Goal: Task Accomplishment & Management: Complete application form

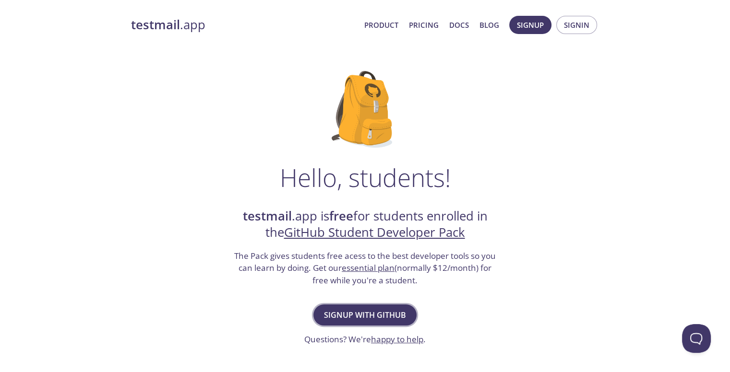
click at [385, 316] on span "Signup with GitHub" at bounding box center [365, 315] width 82 height 13
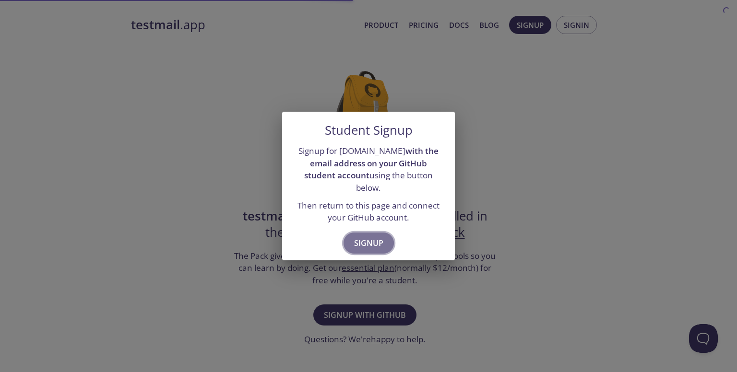
click at [369, 237] on span "Signup" at bounding box center [368, 243] width 29 height 13
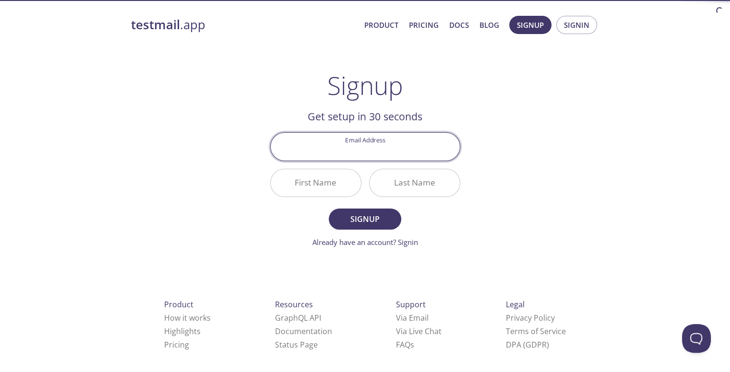
click at [381, 146] on input "Email Address" at bounding box center [365, 146] width 189 height 27
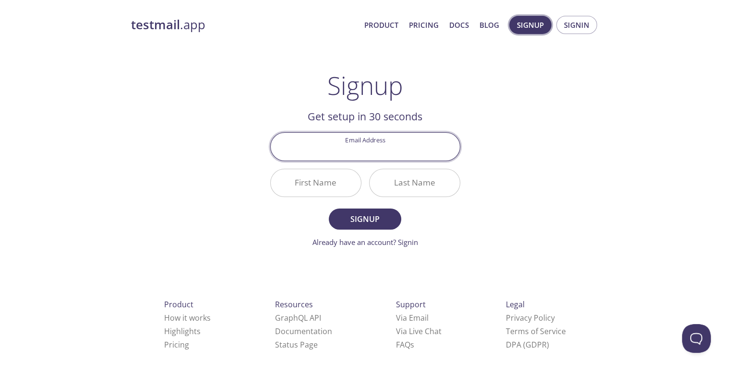
click at [531, 29] on span "Signup" at bounding box center [530, 25] width 27 height 12
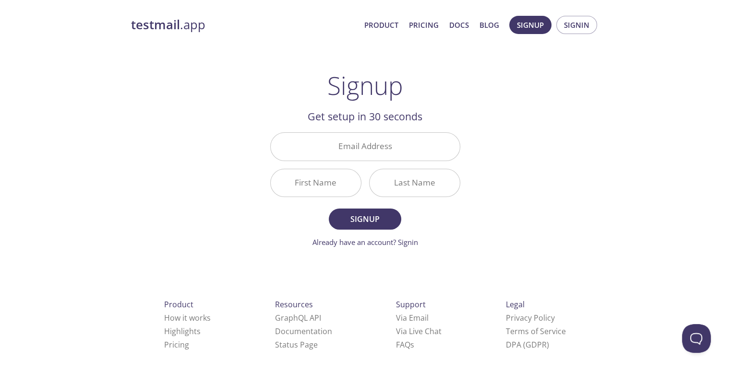
click at [328, 141] on input "Email Address" at bounding box center [365, 146] width 189 height 27
type input "[EMAIL_ADDRESS][DOMAIN_NAME]"
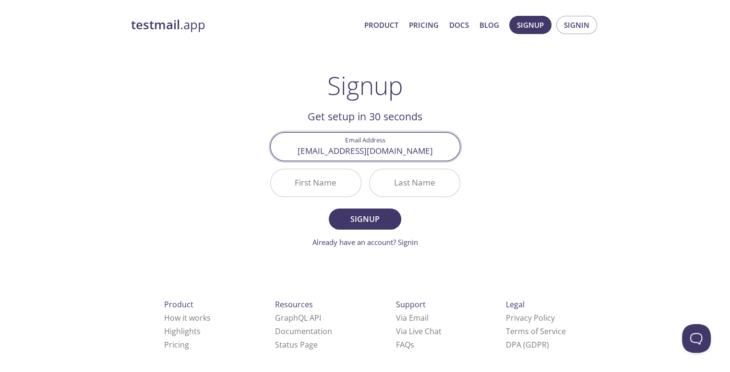
click at [328, 177] on input "First Name" at bounding box center [316, 182] width 90 height 27
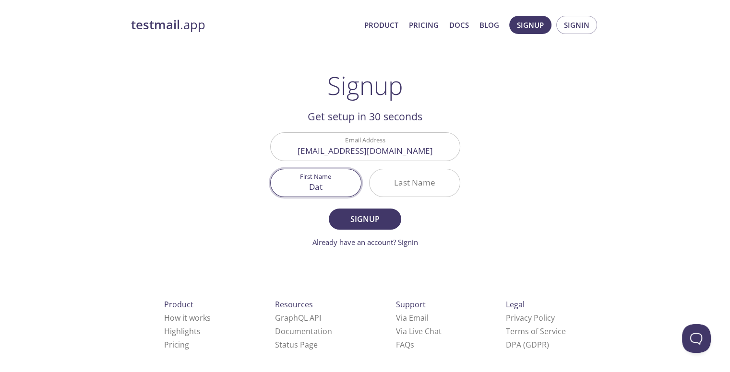
type input "Dat"
click at [434, 188] on input "Last Name" at bounding box center [415, 182] width 90 height 27
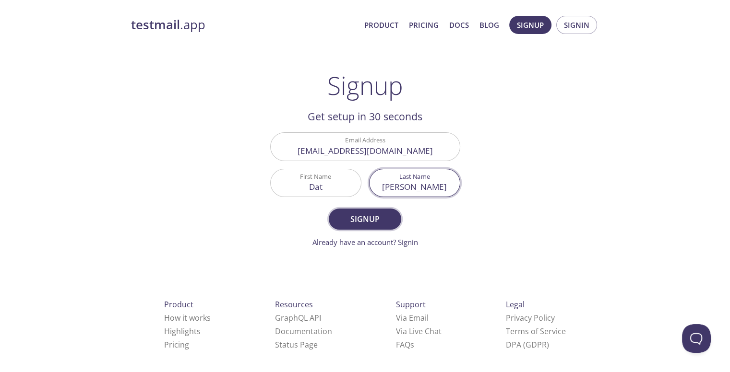
type input "[PERSON_NAME]"
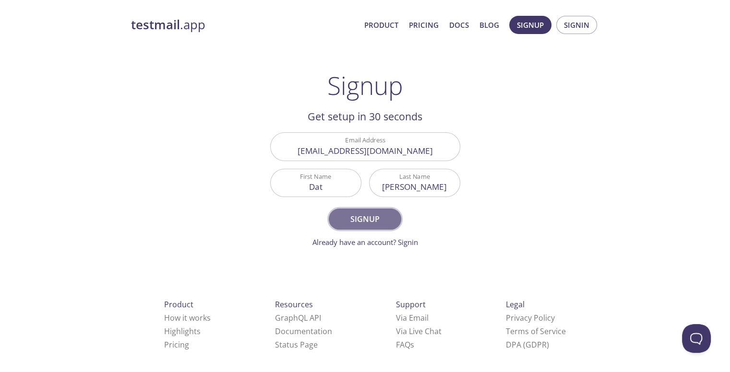
click at [382, 218] on span "Signup" at bounding box center [364, 219] width 51 height 13
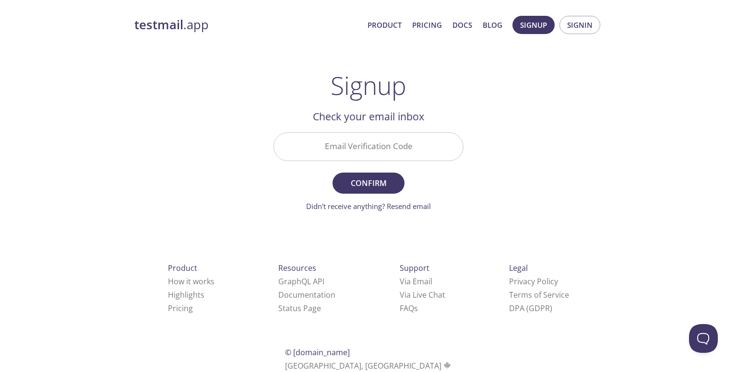
click at [386, 151] on input "Email Verification Code" at bounding box center [368, 146] width 189 height 27
click at [730, 317] on div "testmail .app Product Pricing Docs Blog Signup Signin Signup Get setup in 30 se…" at bounding box center [368, 212] width 737 height 404
click at [442, 149] on input "Email Verification Code" at bounding box center [368, 146] width 189 height 27
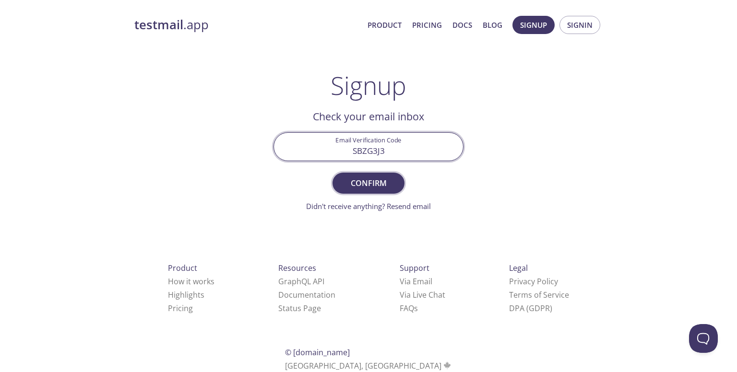
type input "SBZG3J3"
click at [378, 180] on span "Confirm" at bounding box center [368, 183] width 51 height 13
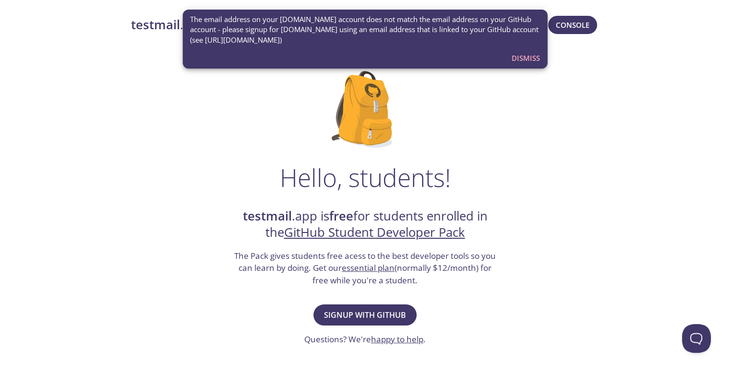
click at [530, 60] on span "Dismiss" at bounding box center [526, 58] width 28 height 12
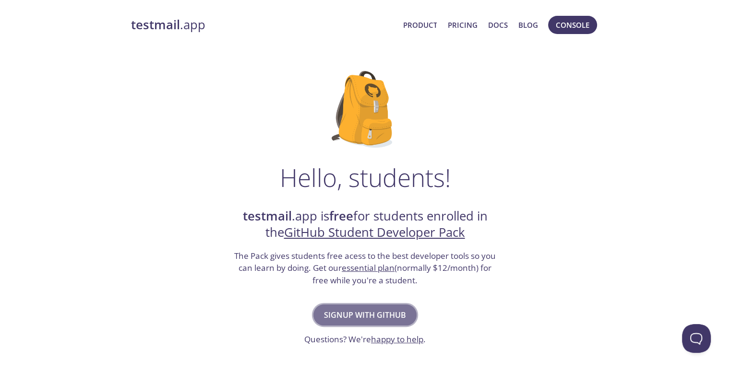
click at [331, 311] on span "Signup with GitHub" at bounding box center [365, 315] width 82 height 13
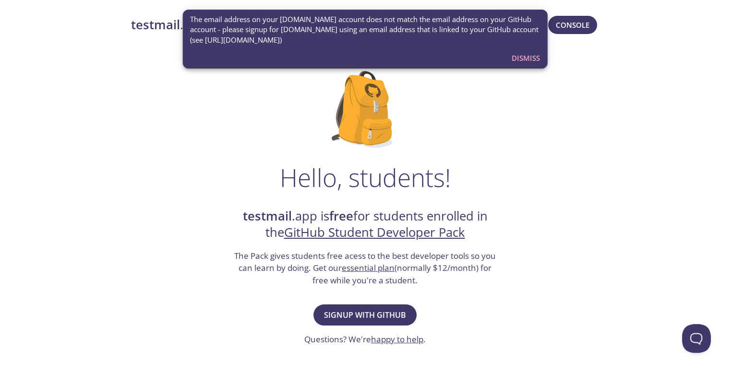
click at [432, 91] on div "Hello, students! testmail .app is free for students enrolled in the GitHub Stud…" at bounding box center [365, 349] width 468 height 586
click at [387, 318] on span "Signup with GitHub" at bounding box center [365, 315] width 82 height 13
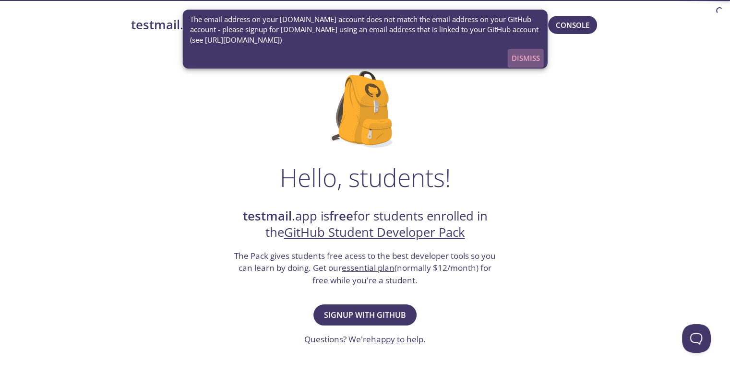
click at [538, 59] on span "Dismiss" at bounding box center [526, 58] width 28 height 12
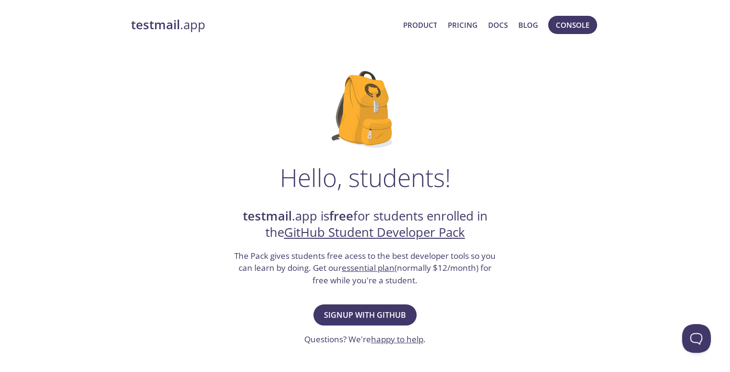
click at [380, 237] on link "GitHub Student Developer Pack" at bounding box center [374, 232] width 181 height 17
click at [573, 25] on span "Console" at bounding box center [573, 25] width 34 height 12
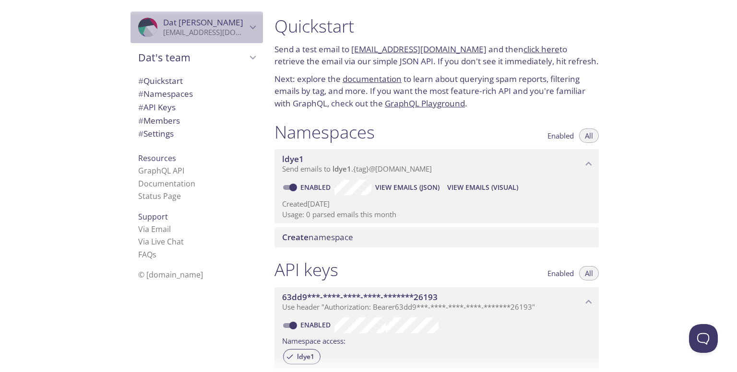
click at [184, 32] on p "[EMAIL_ADDRESS][DOMAIN_NAME]" at bounding box center [205, 33] width 84 height 10
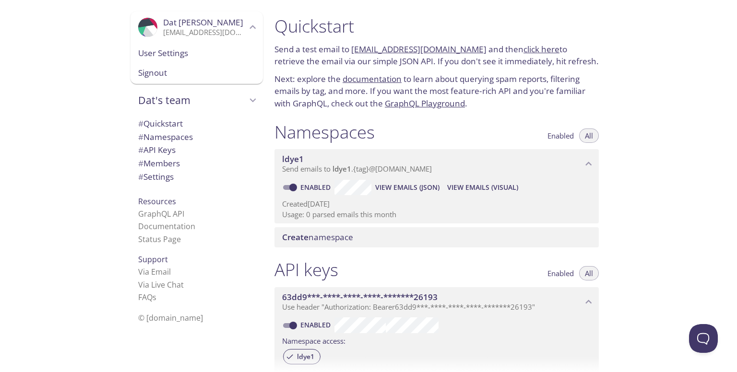
click at [175, 148] on span "# API Keys" at bounding box center [196, 150] width 117 height 12
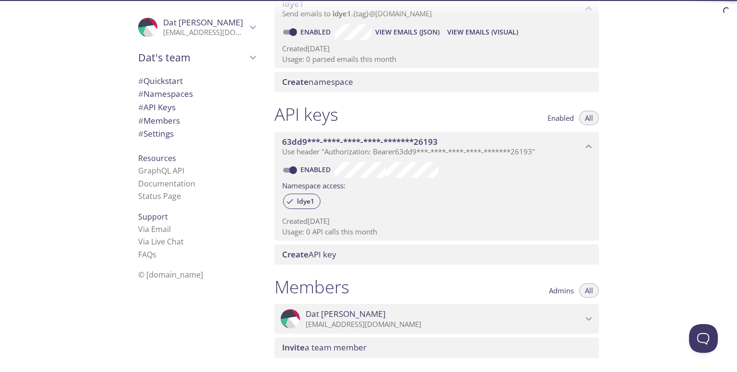
scroll to position [99, 0]
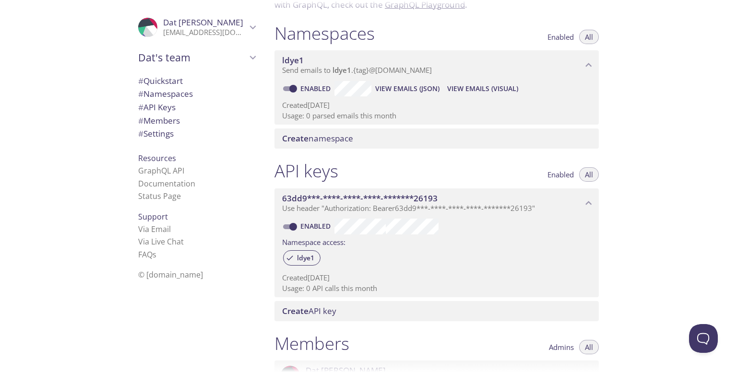
click at [393, 202] on span "63dd9***-****-****-****-*******26193" at bounding box center [359, 198] width 155 height 11
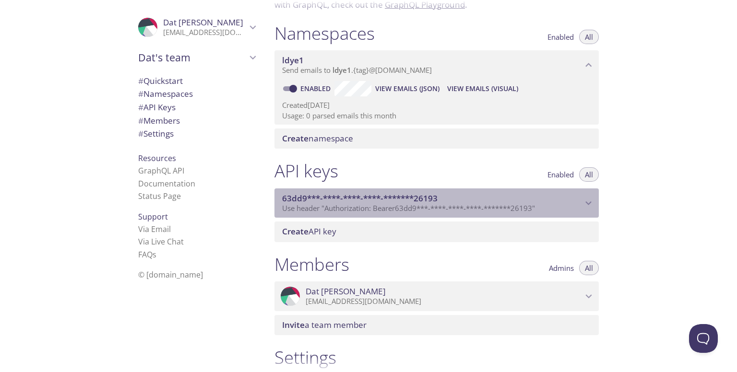
click at [396, 202] on span "63dd9***-****-****-****-*******26193" at bounding box center [359, 198] width 155 height 11
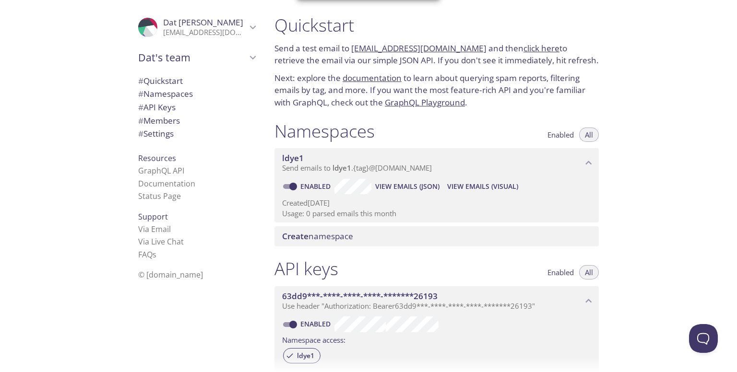
scroll to position [0, 0]
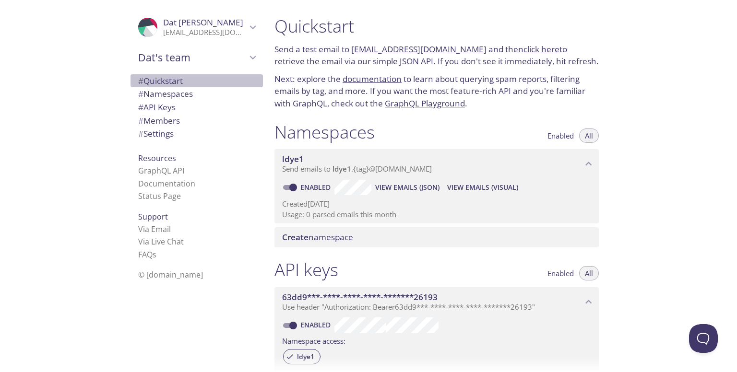
click at [166, 83] on span "# Quickstart" at bounding box center [160, 80] width 45 height 11
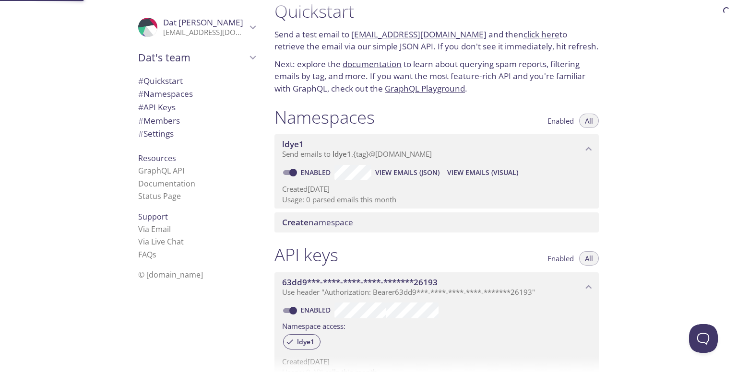
scroll to position [15, 0]
click at [563, 120] on span "Enabled" at bounding box center [561, 120] width 26 height 0
click at [561, 120] on span "Enabled" at bounding box center [561, 120] width 26 height 0
click at [394, 168] on span "View Emails (JSON)" at bounding box center [407, 173] width 64 height 12
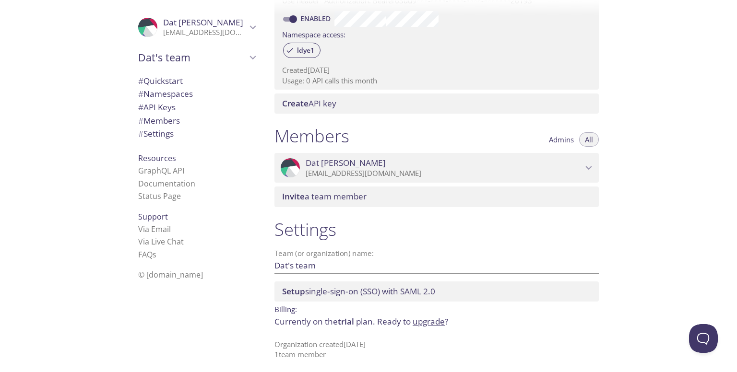
scroll to position [310, 0]
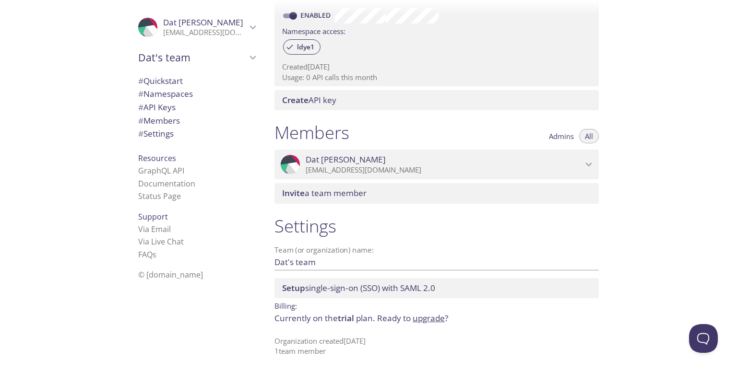
click at [348, 259] on input "Dat's team" at bounding box center [422, 262] width 294 height 16
click at [167, 91] on span "# Namespaces" at bounding box center [165, 93] width 55 height 11
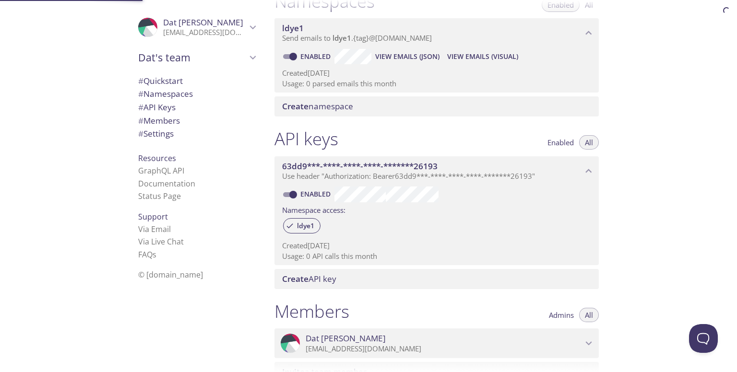
scroll to position [121, 0]
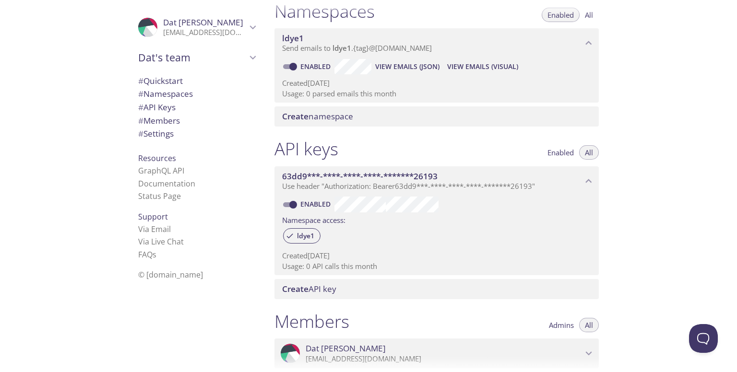
click at [290, 67] on input "Enabled" at bounding box center [293, 67] width 35 height 12
checkbox input "false"
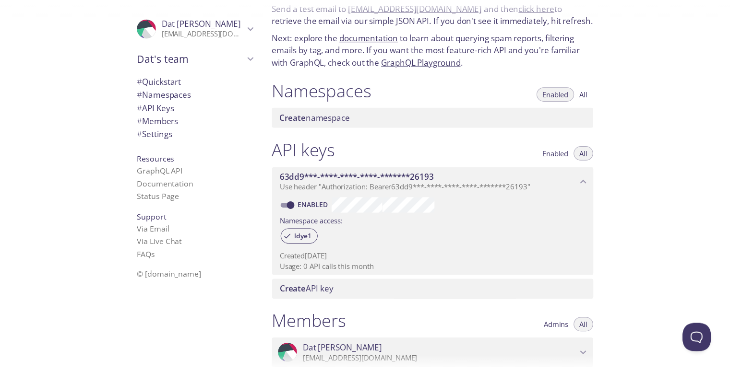
scroll to position [41, 0]
click at [338, 124] on div "Create namespace" at bounding box center [437, 118] width 324 height 20
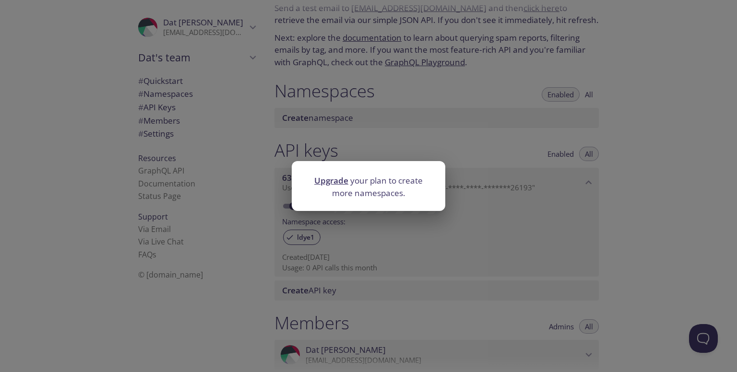
click at [340, 183] on link "Upgrade" at bounding box center [331, 180] width 34 height 11
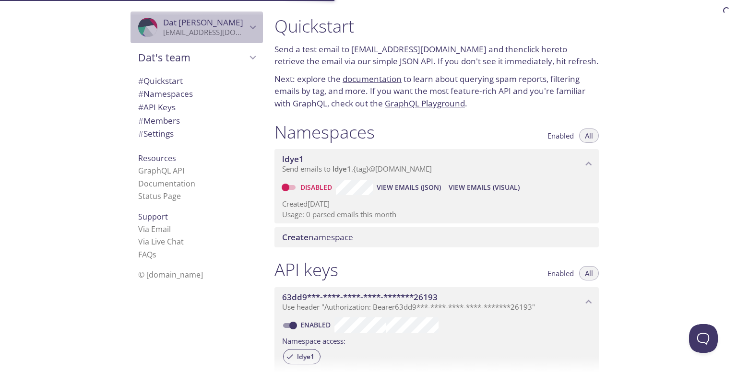
click at [235, 33] on p "pdat1746@gmail.com" at bounding box center [205, 33] width 84 height 10
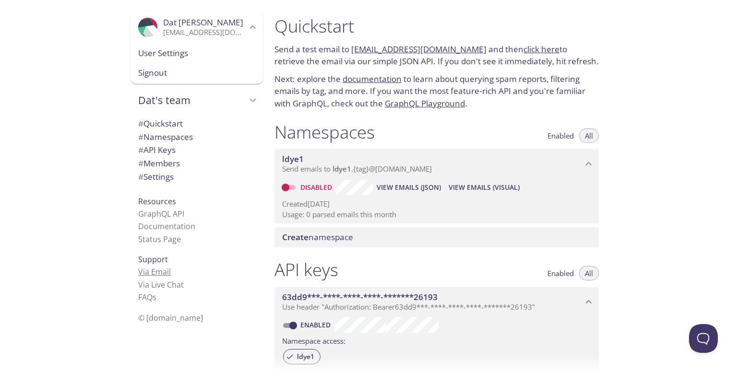
click at [158, 273] on link "Via Email" at bounding box center [154, 272] width 33 height 11
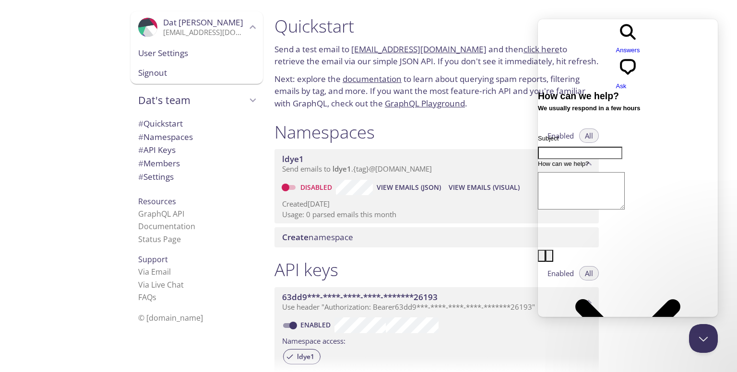
click at [186, 135] on span "# Namespaces" at bounding box center [165, 137] width 55 height 11
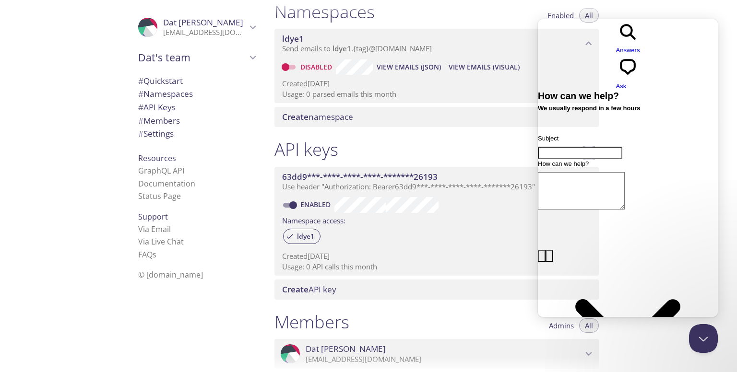
scroll to position [121, 0]
click at [184, 20] on span "Dat pham" at bounding box center [203, 22] width 80 height 11
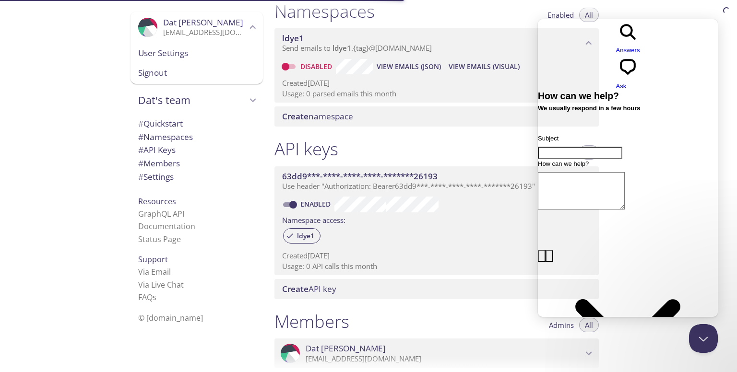
click at [179, 76] on span "Signout" at bounding box center [196, 73] width 117 height 12
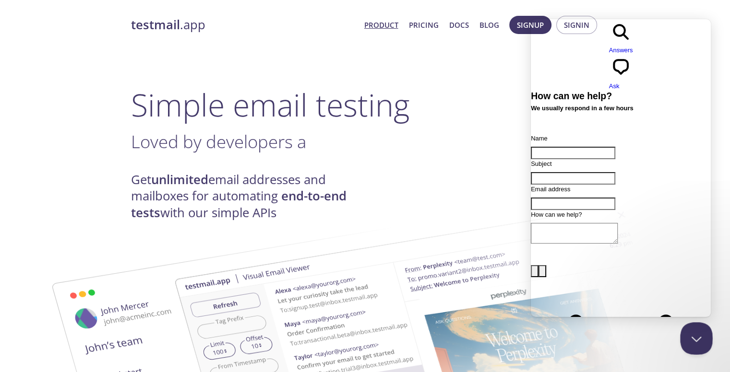
click at [699, 335] on button "Close Beacon popover" at bounding box center [694, 337] width 29 height 29
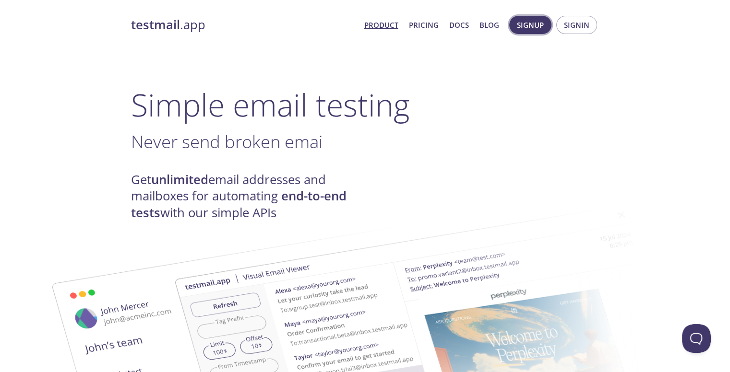
click at [539, 29] on span "Signup" at bounding box center [530, 25] width 27 height 12
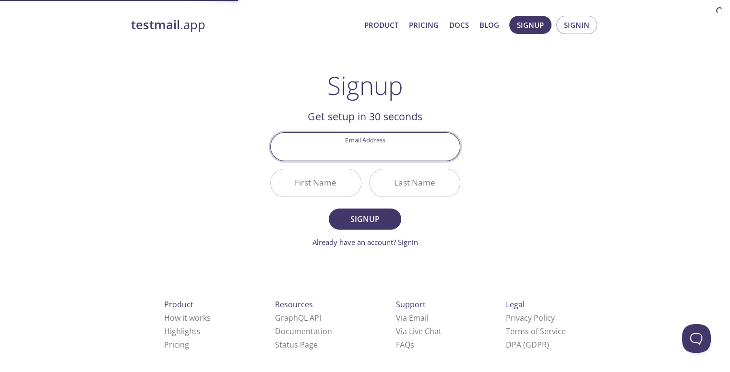
click at [431, 149] on input "Email Address" at bounding box center [365, 146] width 189 height 27
paste input "datphtse184635@fpt.edu.vn"
type input "datphtse184635@fpt.edu.vn"
click at [309, 178] on input "First Name" at bounding box center [316, 182] width 90 height 27
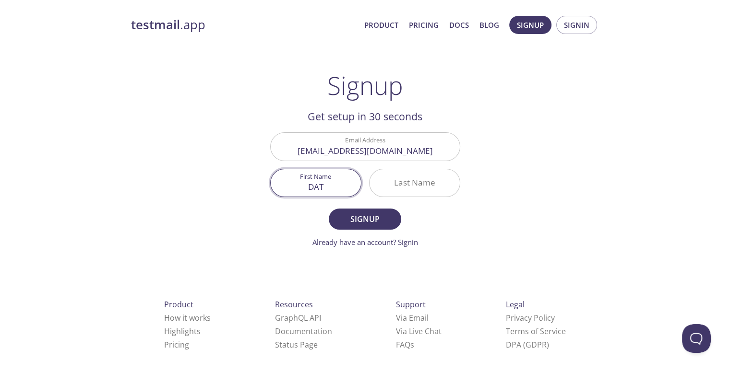
type input "DAT"
click at [423, 183] on input "Last Name" at bounding box center [415, 182] width 90 height 27
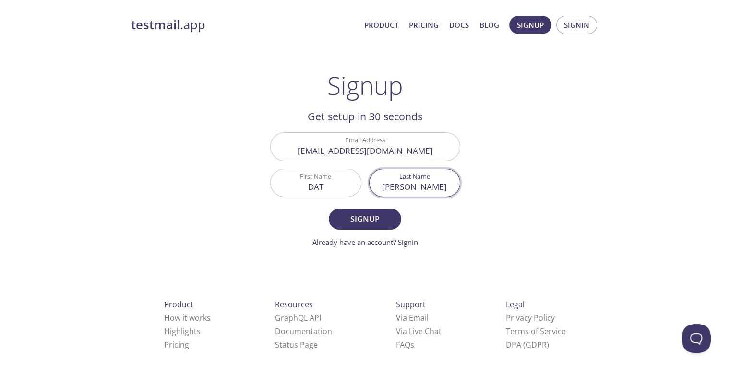
type input "PHAM"
click at [329, 209] on button "Signup" at bounding box center [365, 219] width 72 height 21
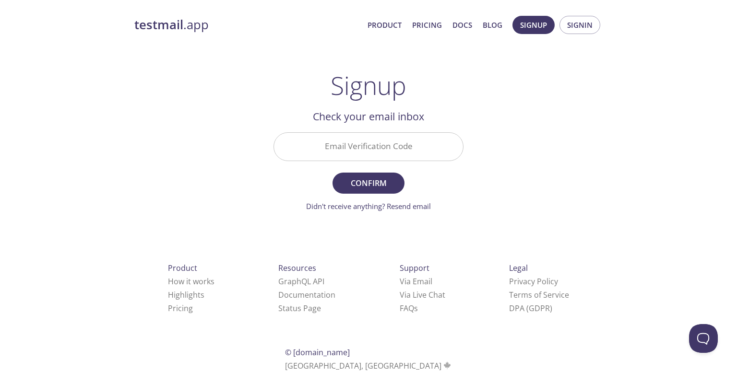
click at [405, 153] on input "Email Verification Code" at bounding box center [368, 146] width 189 height 27
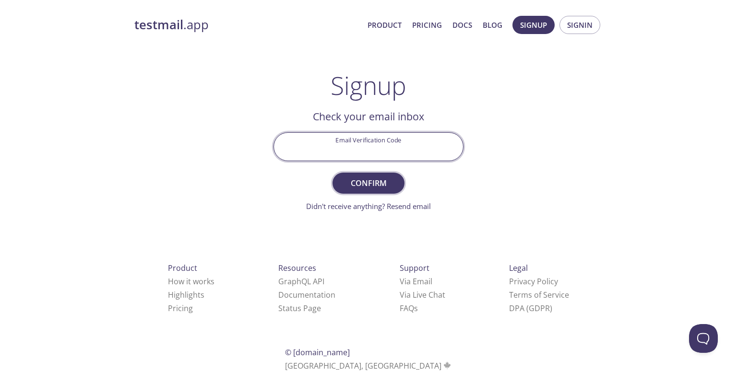
paste input "M9QL5PX"
type input "M9QL5PX"
click at [374, 183] on span "Confirm" at bounding box center [368, 183] width 51 height 13
